Goal: Transaction & Acquisition: Purchase product/service

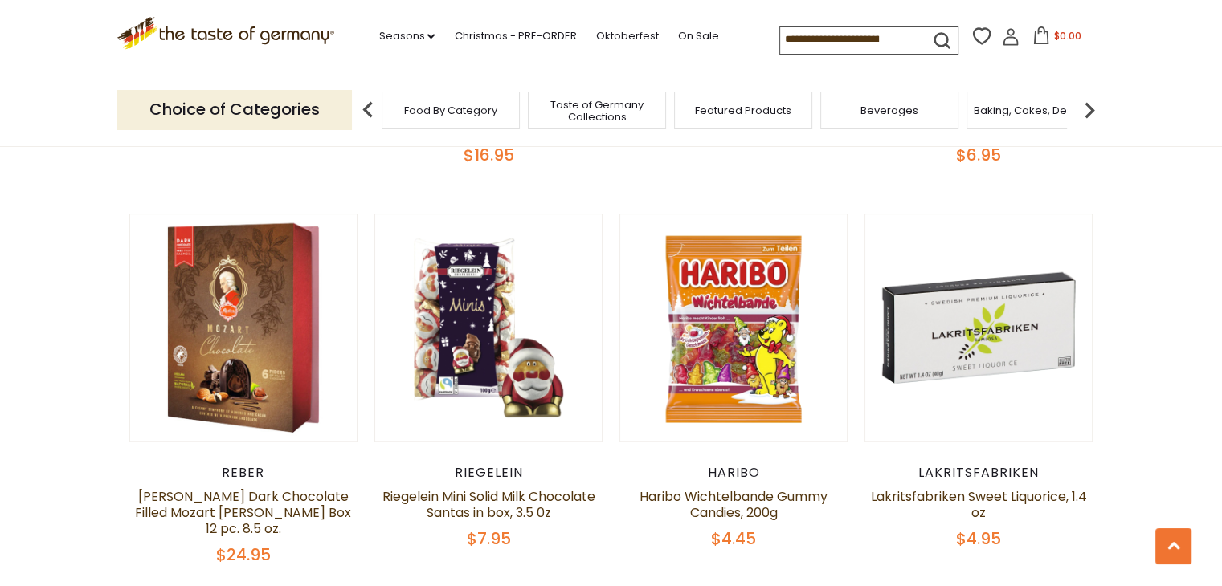
click at [258, 95] on p "Choice of Categories" at bounding box center [234, 109] width 235 height 39
click at [698, 39] on link "On Sale" at bounding box center [697, 36] width 41 height 18
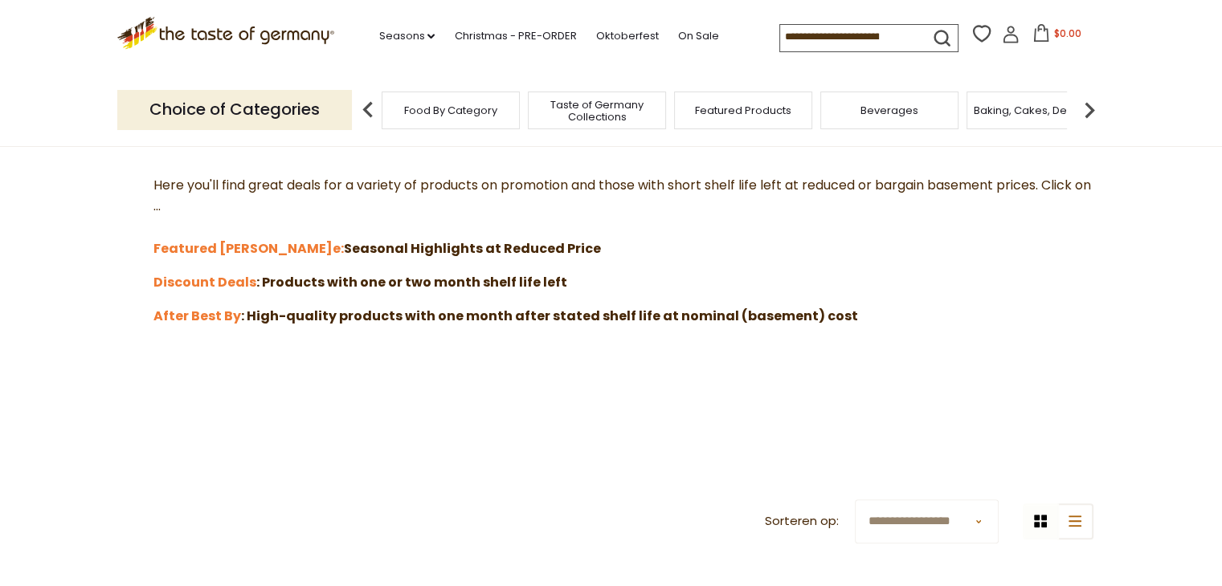
scroll to position [445, 0]
click at [214, 242] on strong "Featured [PERSON_NAME]" at bounding box center [242, 247] width 179 height 18
click at [234, 279] on strong "Discount Deals" at bounding box center [204, 280] width 103 height 18
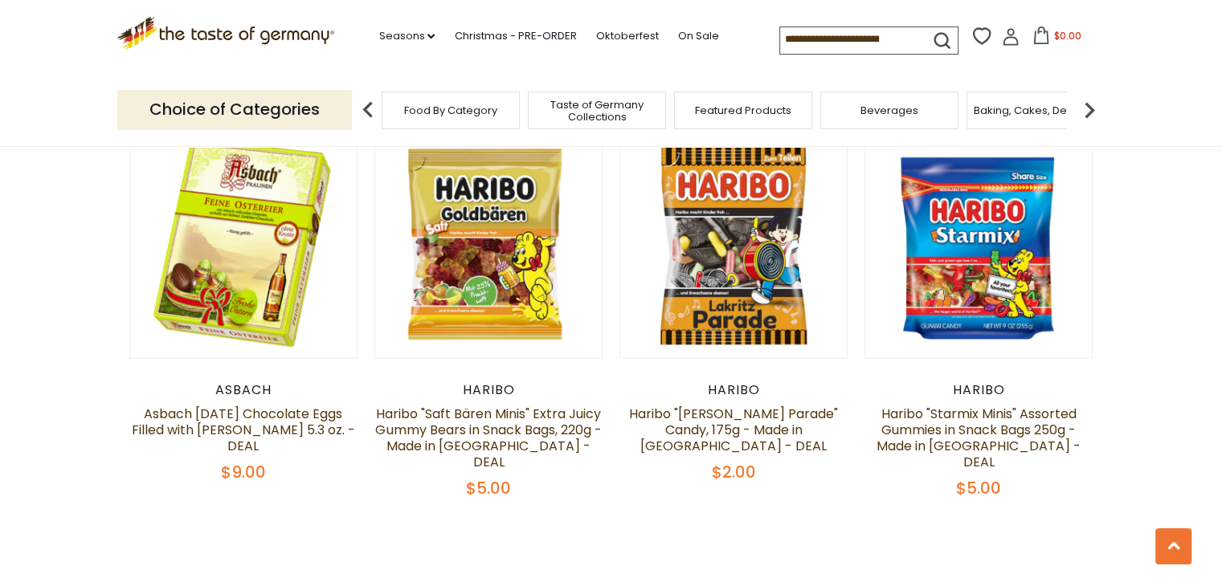
scroll to position [3547, 0]
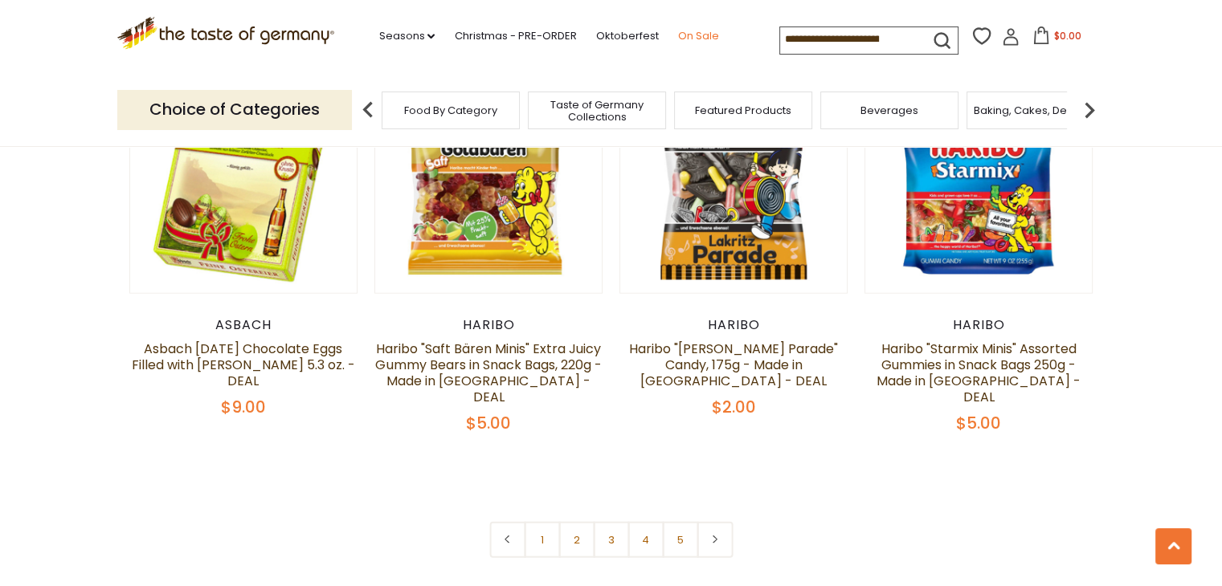
click at [688, 39] on link "On Sale" at bounding box center [697, 36] width 41 height 18
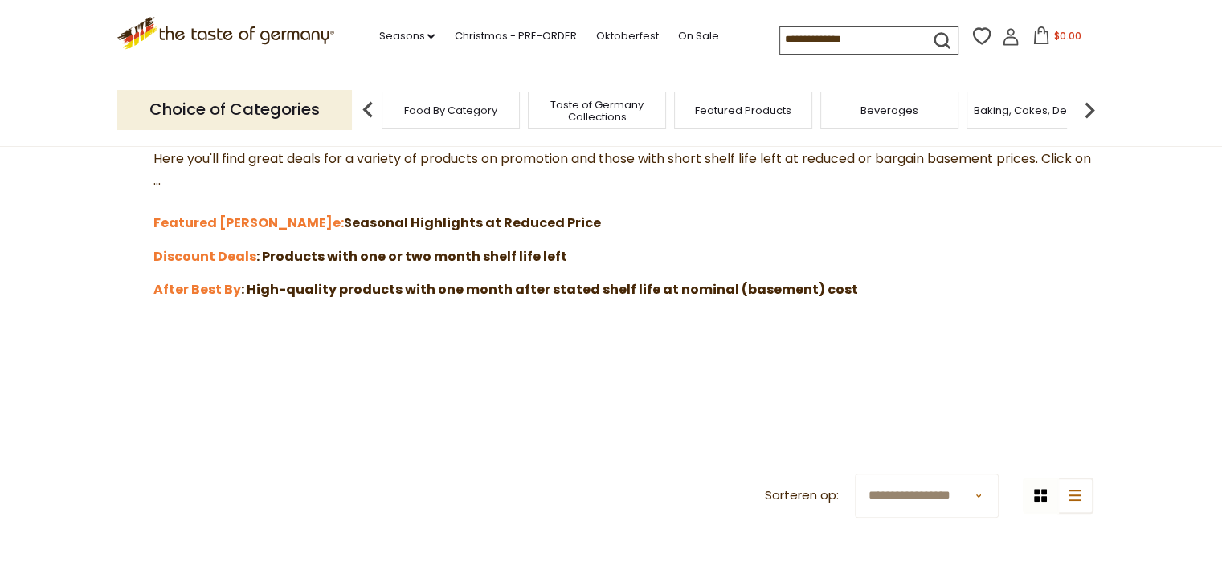
scroll to position [471, 0]
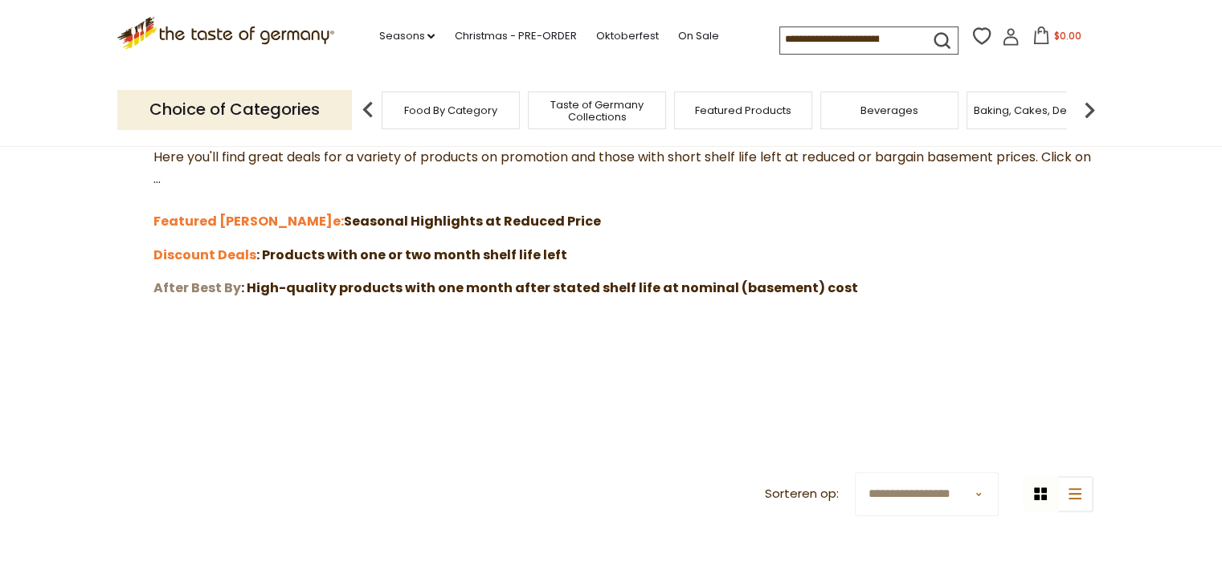
click at [222, 288] on strong "After Best By" at bounding box center [197, 288] width 88 height 18
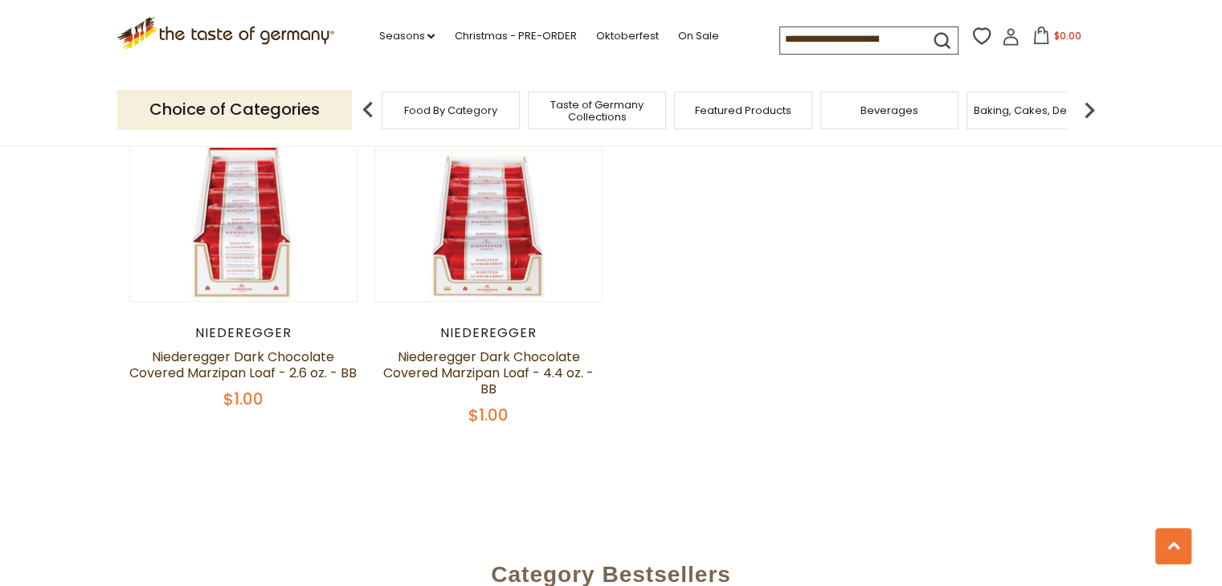
scroll to position [749, 0]
click at [1084, 105] on img at bounding box center [1089, 110] width 32 height 32
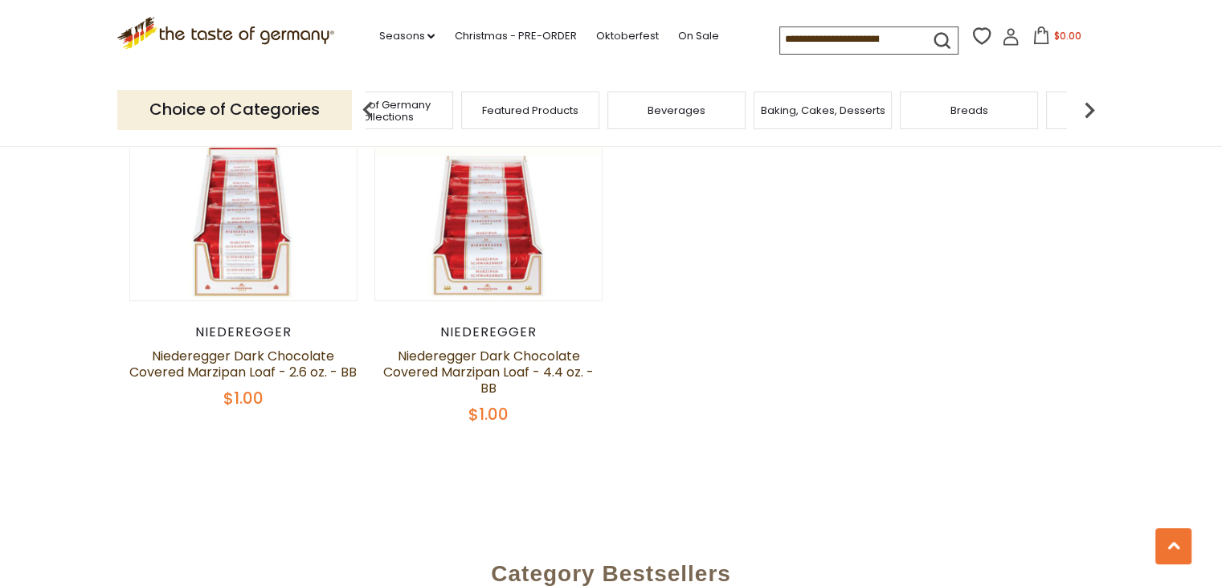
click at [1084, 105] on img at bounding box center [1089, 110] width 32 height 32
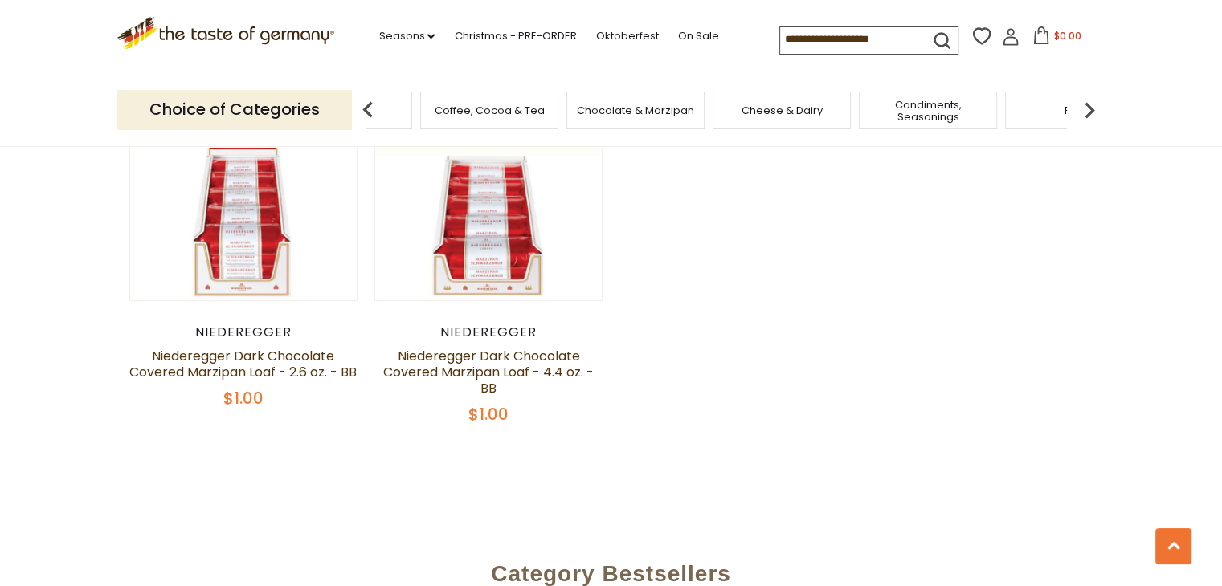
click at [1084, 105] on img at bounding box center [1089, 110] width 32 height 32
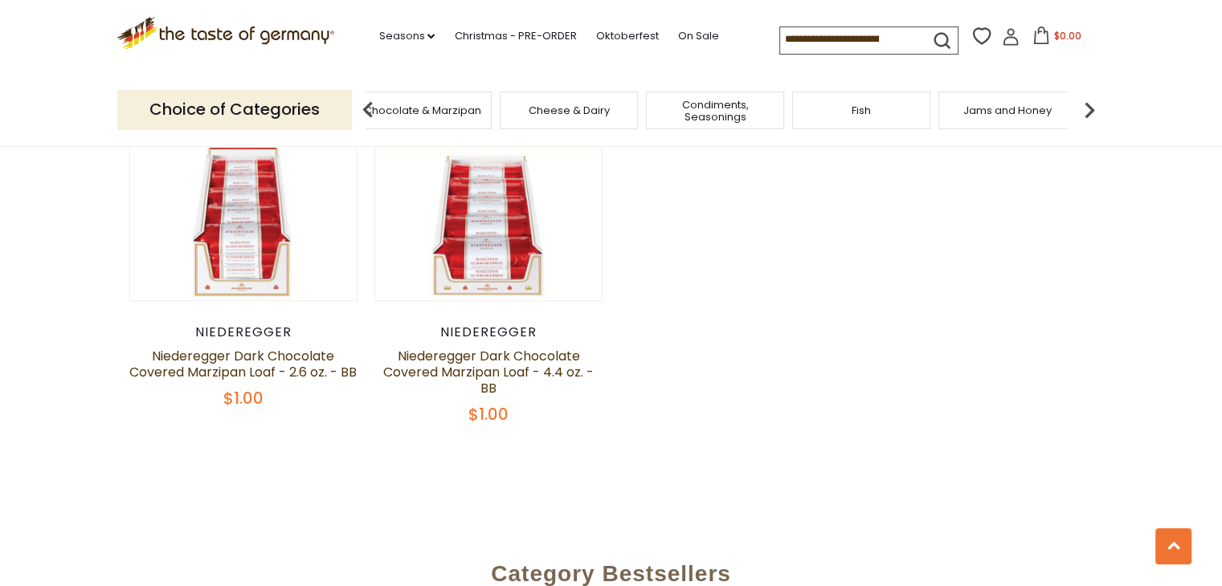
click at [1084, 105] on img at bounding box center [1089, 110] width 32 height 32
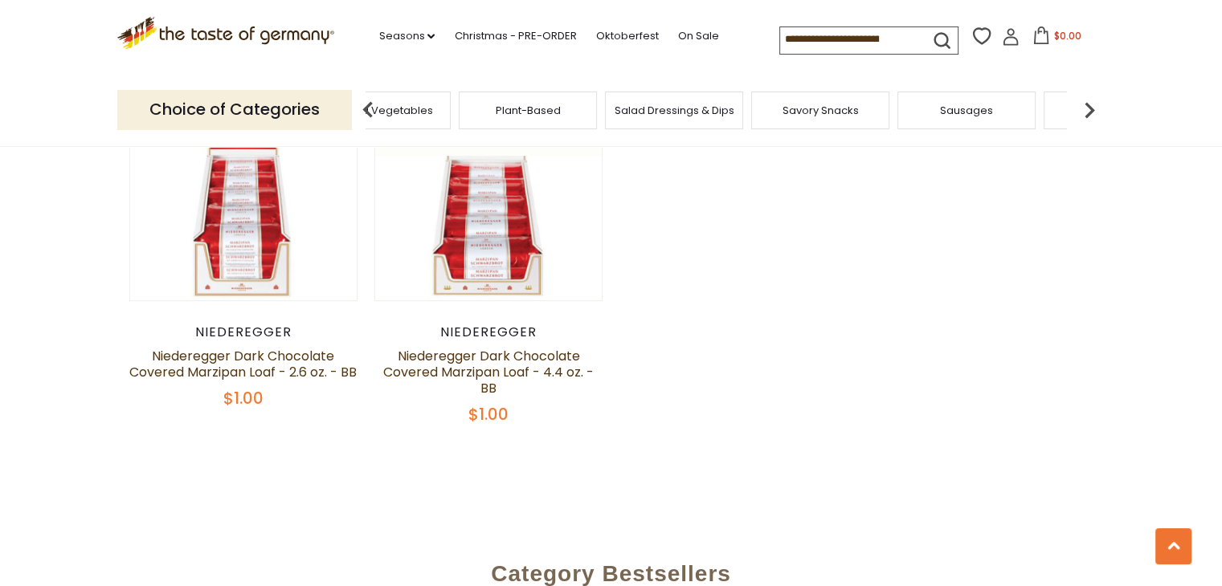
click at [1084, 105] on img at bounding box center [1089, 110] width 32 height 32
